Goal: Navigation & Orientation: Find specific page/section

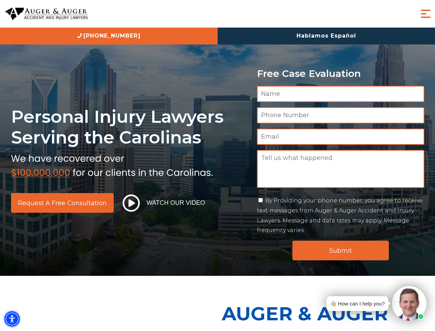
click at [12, 319] on img "Accessibility Menu" at bounding box center [11, 318] width 15 height 15
